Goal: Transaction & Acquisition: Book appointment/travel/reservation

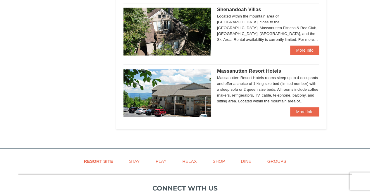
scroll to position [380, 0]
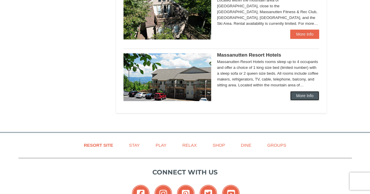
click at [297, 96] on link "More Info" at bounding box center [304, 95] width 29 height 9
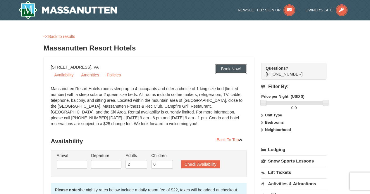
click at [223, 69] on link "Book Now!" at bounding box center [231, 68] width 32 height 9
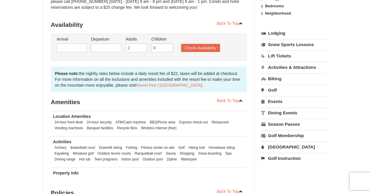
scroll to position [136, 0]
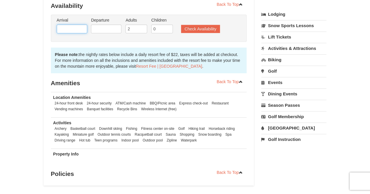
click at [65, 27] on input "text" at bounding box center [72, 29] width 30 height 9
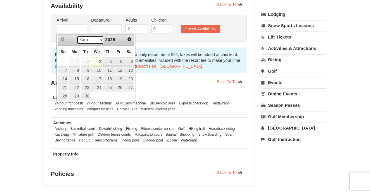
click at [99, 40] on select "Sep Oct Nov Dec" at bounding box center [90, 40] width 27 height 9
click at [109, 38] on span "2025" at bounding box center [110, 39] width 10 height 5
click at [100, 41] on select "Sep Oct Nov Dec" at bounding box center [90, 40] width 27 height 9
click at [130, 40] on span "Next" at bounding box center [129, 39] width 5 height 5
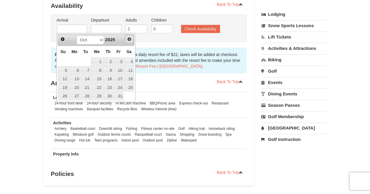
click at [130, 40] on span "Next" at bounding box center [129, 39] width 5 height 5
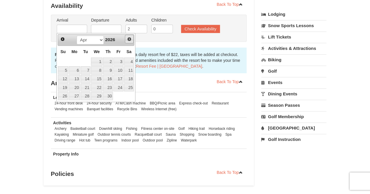
click at [130, 40] on span "Next" at bounding box center [129, 39] width 5 height 5
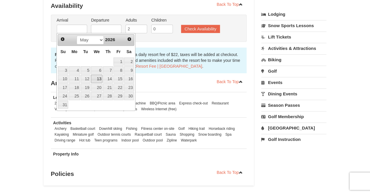
click at [99, 78] on link "13" at bounding box center [96, 79] width 11 height 8
type input "05/13/2026"
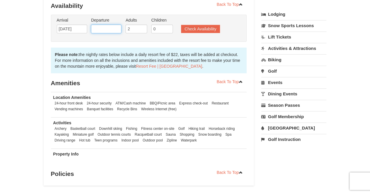
click at [112, 30] on input "text" at bounding box center [106, 29] width 30 height 9
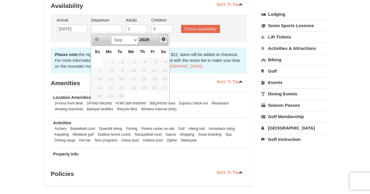
click at [163, 39] on span "Next" at bounding box center [163, 39] width 5 height 5
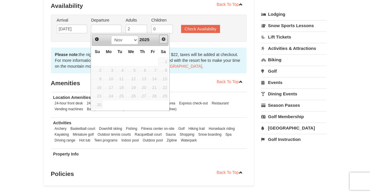
click at [163, 39] on span "Next" at bounding box center [163, 39] width 5 height 5
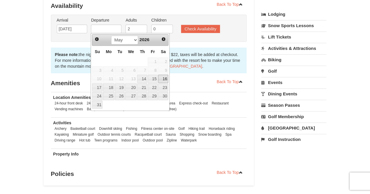
click at [162, 77] on link "16" at bounding box center [163, 79] width 10 height 8
type input "05/16/2026"
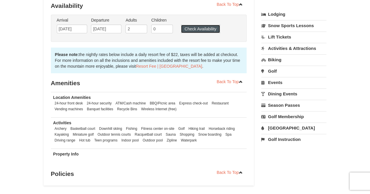
click at [190, 27] on button "Check Availability" at bounding box center [200, 29] width 39 height 8
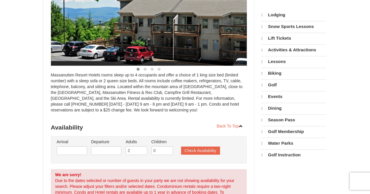
scroll to position [130, 0]
select select "9"
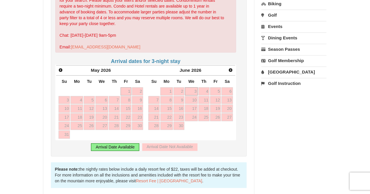
scroll to position [217, 0]
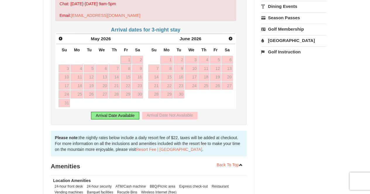
click at [125, 117] on div "Arrival Date Available" at bounding box center [115, 116] width 48 height 8
click at [125, 114] on div "Arrival Date Available" at bounding box center [115, 116] width 48 height 8
click at [103, 134] on div "Please note: the nightly rates below include a daily resort fee of $22, taxes w…" at bounding box center [149, 144] width 196 height 26
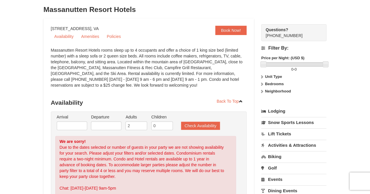
scroll to position [0, 0]
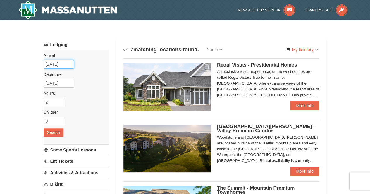
click at [62, 65] on input "09/03/2025" at bounding box center [59, 64] width 30 height 9
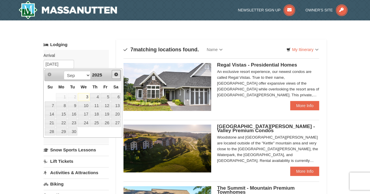
click at [115, 74] on span "Next" at bounding box center [116, 74] width 5 height 5
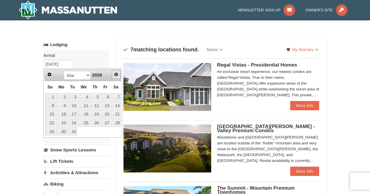
click at [115, 74] on span "Next" at bounding box center [116, 74] width 5 height 5
click at [82, 113] on link "13" at bounding box center [83, 114] width 11 height 8
type input "[DATE]"
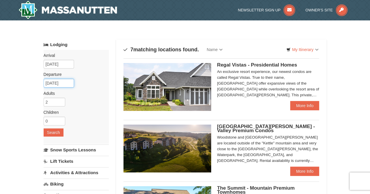
click at [65, 83] on input "05/14/2026" at bounding box center [59, 83] width 30 height 9
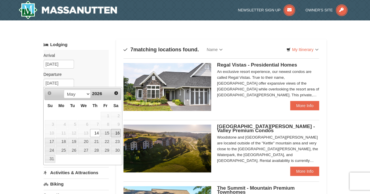
click at [115, 131] on link "16" at bounding box center [116, 133] width 10 height 8
type input "05/16/2026"
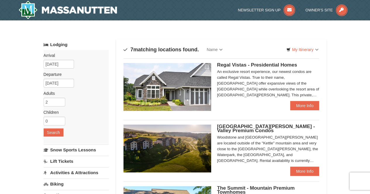
click at [104, 99] on div "Arrival Please format dates MM/DD/YYYY Please format dates MM/DD/YYYY 05/13/202…" at bounding box center [76, 97] width 65 height 94
click at [57, 129] on button "Search" at bounding box center [54, 133] width 20 height 8
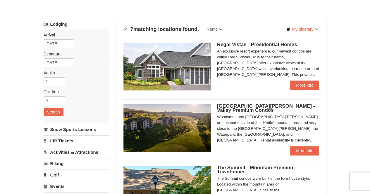
scroll to position [58, 0]
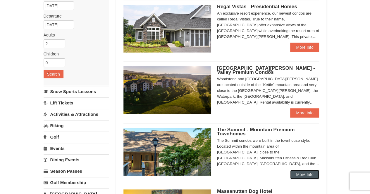
click at [306, 171] on link "More Info" at bounding box center [304, 174] width 29 height 9
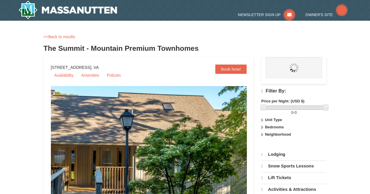
select select "9"
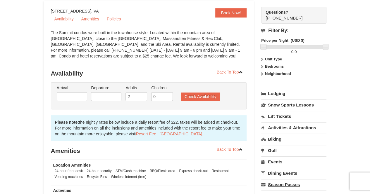
scroll to position [88, 0]
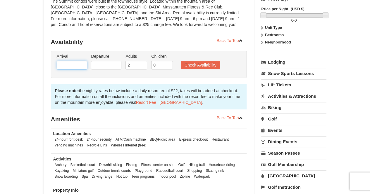
click at [67, 65] on input "text" at bounding box center [72, 65] width 30 height 9
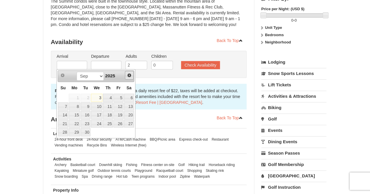
click at [129, 75] on span "Next" at bounding box center [129, 75] width 5 height 5
click at [130, 75] on span "Next" at bounding box center [129, 75] width 5 height 5
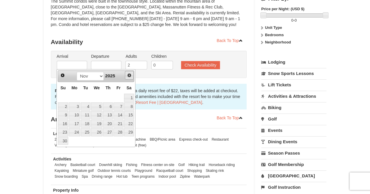
click at [130, 75] on span "Next" at bounding box center [129, 75] width 5 height 5
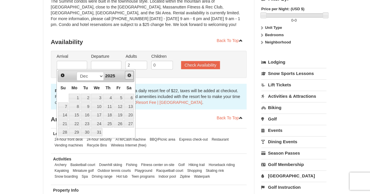
click at [130, 75] on span "Next" at bounding box center [129, 75] width 5 height 5
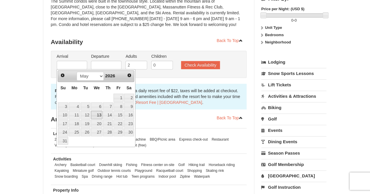
click at [99, 115] on link "13" at bounding box center [96, 115] width 11 height 8
type input "05/13/2026"
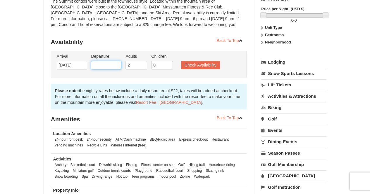
click at [115, 65] on input "text" at bounding box center [106, 65] width 30 height 9
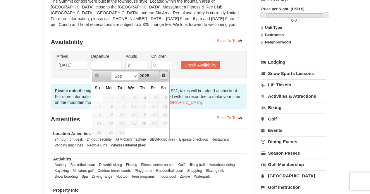
click at [165, 75] on span "Next" at bounding box center [163, 75] width 5 height 5
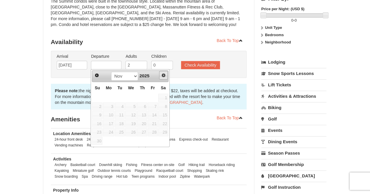
click at [165, 75] on span "Next" at bounding box center [163, 75] width 5 height 5
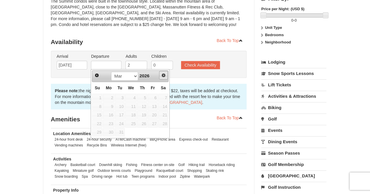
click at [165, 74] on span "Next" at bounding box center [163, 75] width 5 height 5
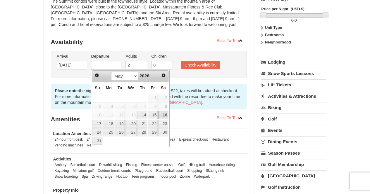
click at [164, 114] on link "16" at bounding box center [163, 115] width 10 height 8
type input "05/16/2026"
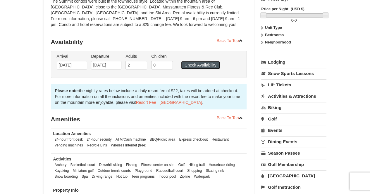
click at [191, 65] on button "Check Availability" at bounding box center [200, 65] width 39 height 8
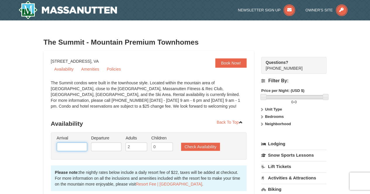
click at [78, 145] on input "text" at bounding box center [72, 147] width 30 height 9
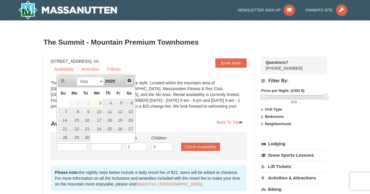
click at [132, 79] on link "Next" at bounding box center [129, 80] width 9 height 9
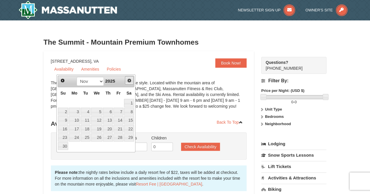
click at [132, 79] on link "Next" at bounding box center [129, 80] width 9 height 9
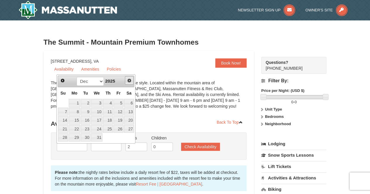
click at [132, 79] on link "Next" at bounding box center [129, 80] width 9 height 9
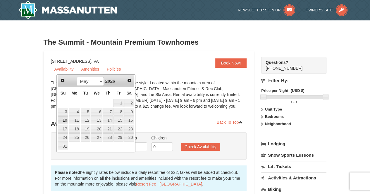
click at [63, 118] on link "10" at bounding box center [63, 120] width 10 height 8
type input "[DATE]"
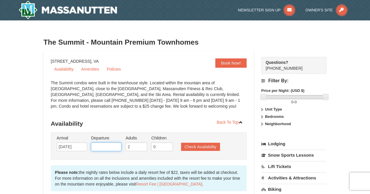
click at [104, 146] on input "text" at bounding box center [106, 147] width 30 height 9
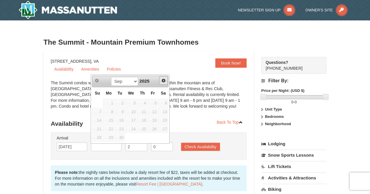
click at [164, 81] on span "Next" at bounding box center [163, 80] width 5 height 5
click at [163, 81] on span "Next" at bounding box center [163, 80] width 5 height 5
click at [162, 82] on span "Next" at bounding box center [163, 80] width 5 height 5
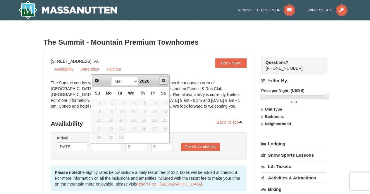
click at [162, 82] on span "Next" at bounding box center [163, 80] width 5 height 5
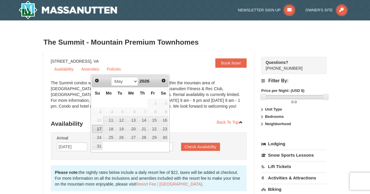
click at [100, 127] on link "17" at bounding box center [97, 129] width 10 height 8
type input "[DATE]"
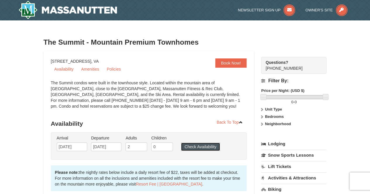
click at [189, 143] on button "Check Availability" at bounding box center [200, 147] width 39 height 8
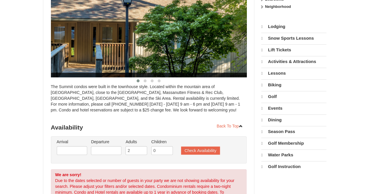
select select "9"
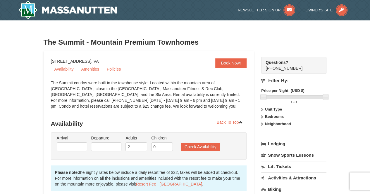
click at [153, 91] on div "The Summit condos were built in the townhouse style. Located within the mountai…" at bounding box center [149, 97] width 196 height 35
drag, startPoint x: 166, startPoint y: 107, endPoint x: 44, endPoint y: 81, distance: 124.8
click at [102, 96] on div "The Summit condos were built in the townhouse style. Located within the mountai…" at bounding box center [149, 97] width 196 height 35
click at [344, 10] on icon at bounding box center [341, 10] width 12 height 12
